Goal: Transaction & Acquisition: Purchase product/service

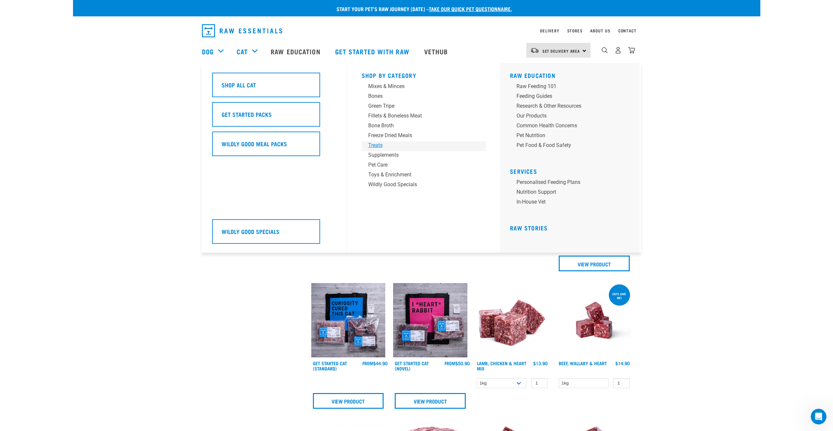
click at [379, 145] on div "Treats" at bounding box center [419, 145] width 102 height 8
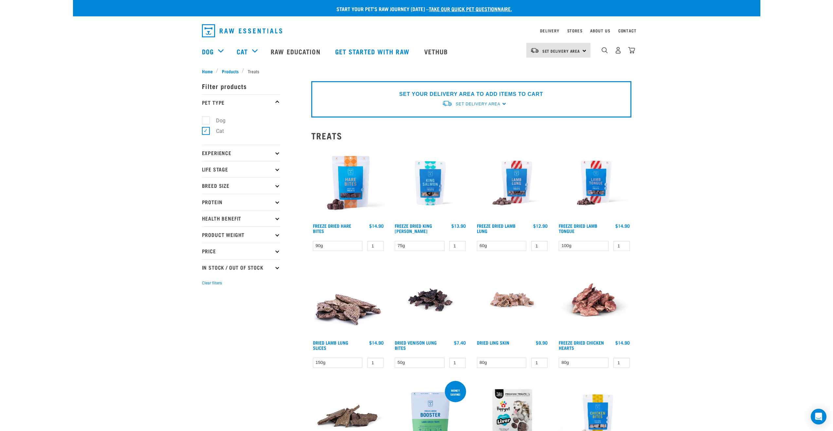
click at [268, 173] on p "Life Stage" at bounding box center [241, 169] width 79 height 16
click at [206, 199] on label "Kitten" at bounding box center [219, 198] width 27 height 8
click at [206, 199] on input "Kitten" at bounding box center [204, 196] width 4 height 4
checkbox input "true"
click at [279, 170] on p "Life Stage" at bounding box center [241, 169] width 79 height 16
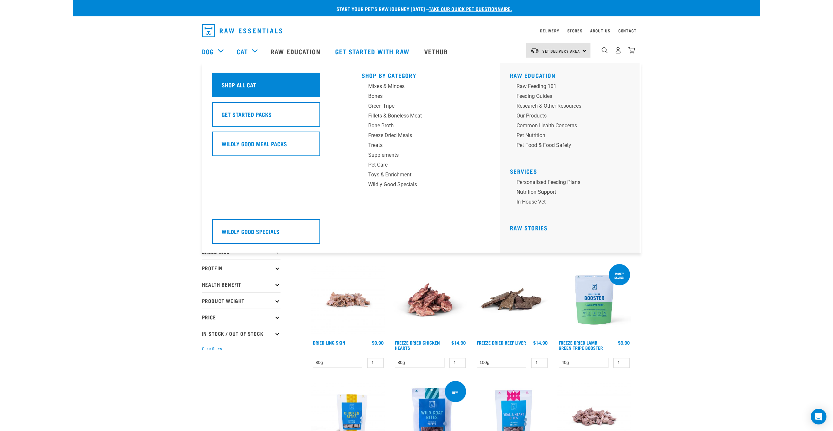
click at [244, 83] on h5 "Shop All Cat" at bounding box center [239, 85] width 34 height 9
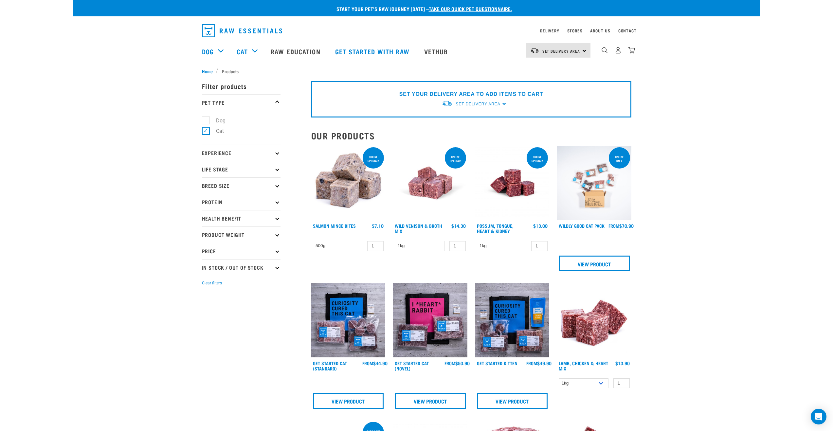
click at [279, 169] on p "Life Stage" at bounding box center [241, 169] width 79 height 16
click at [207, 196] on label "Kitten" at bounding box center [219, 198] width 27 height 8
click at [206, 196] on input "Kitten" at bounding box center [204, 196] width 4 height 4
checkbox input "true"
click at [278, 154] on p "Experience" at bounding box center [241, 153] width 79 height 16
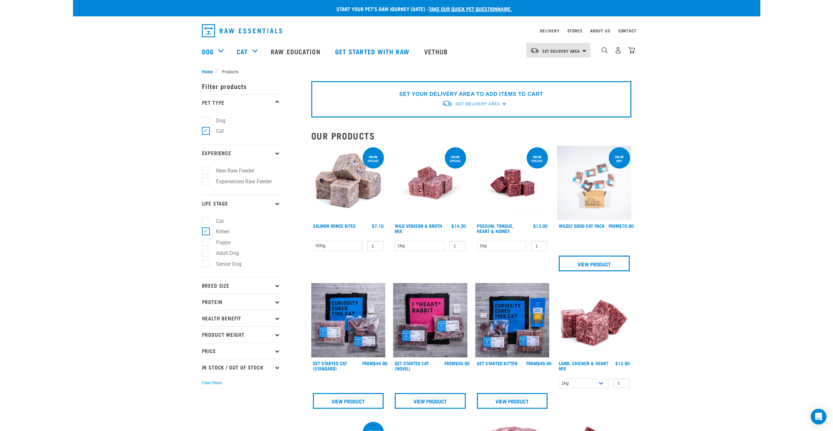
click at [206, 167] on label "New Raw Feeder" at bounding box center [231, 171] width 51 height 8
click at [204, 168] on input "New Raw Feeder" at bounding box center [204, 170] width 4 height 4
checkbox input "true"
click at [279, 283] on p "Breed Size" at bounding box center [241, 285] width 79 height 16
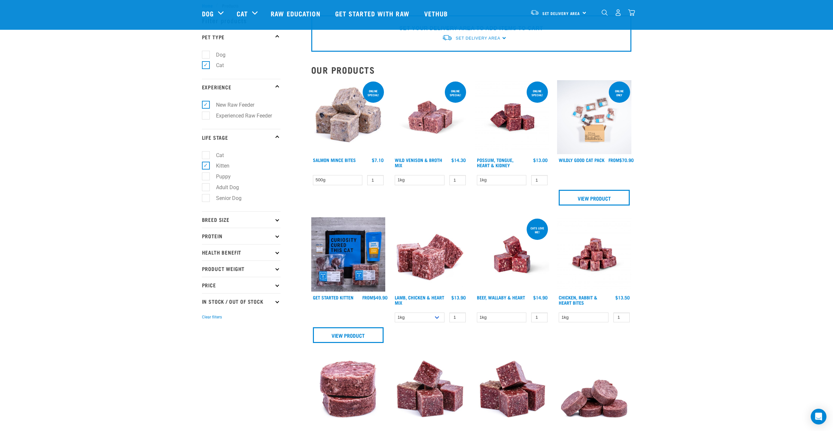
scroll to position [33, 0]
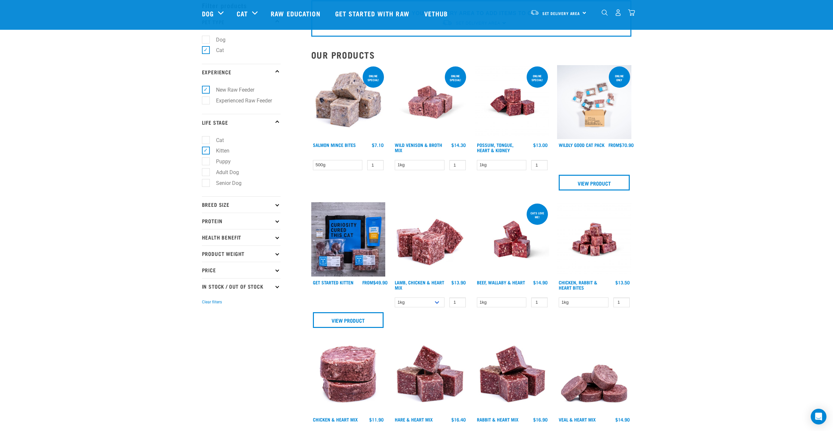
click at [343, 255] on img at bounding box center [348, 239] width 74 height 74
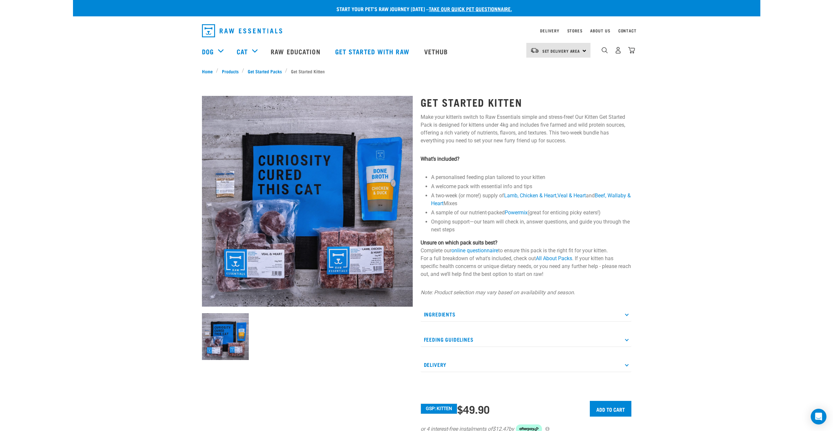
click at [484, 319] on p "Ingredients" at bounding box center [526, 314] width 211 height 15
